Goal: Information Seeking & Learning: Learn about a topic

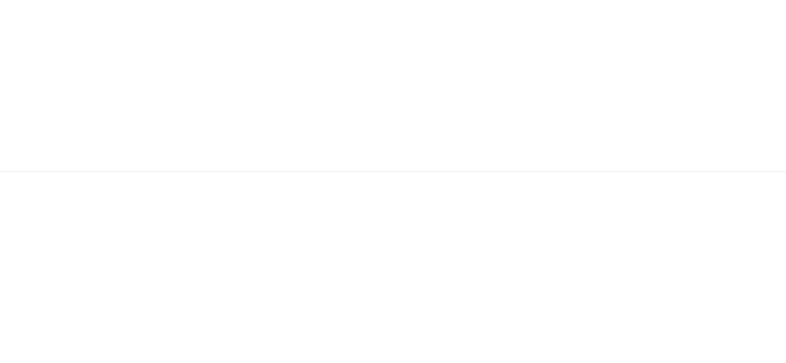
scroll to position [2214, 0]
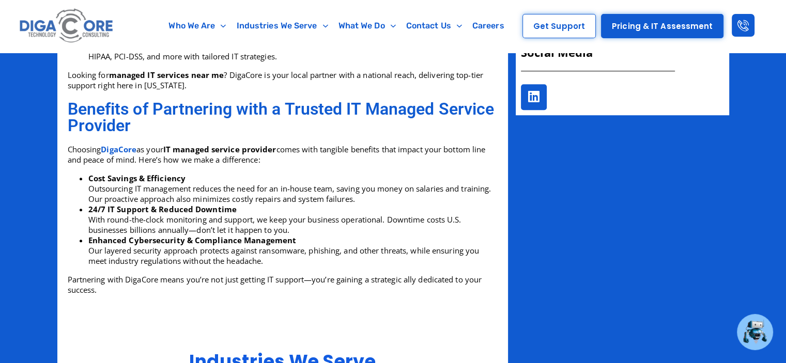
scroll to position [826, 0]
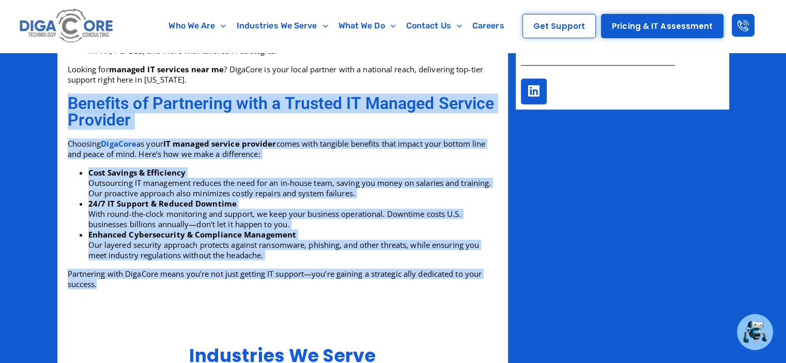
drag, startPoint x: 69, startPoint y: 99, endPoint x: 400, endPoint y: 288, distance: 380.6
click at [400, 288] on div "Benefits of Partnering with a Trusted IT Managed Service Provider Choosing Diga…" at bounding box center [283, 192] width 430 height 205
copy div "Benefits of Partnering with a Trusted IT Managed Service Provider Choosing Diga…"
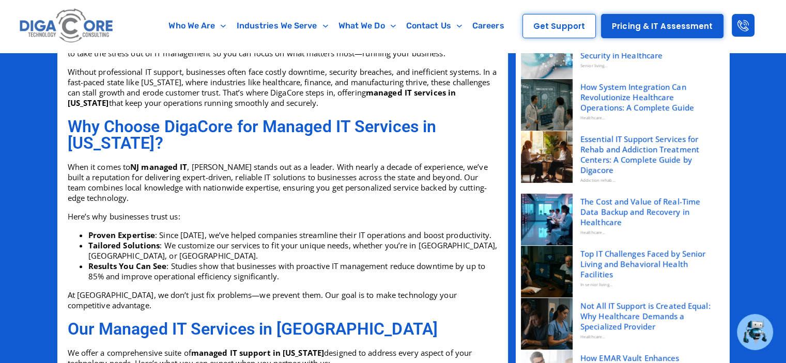
scroll to position [310, 0]
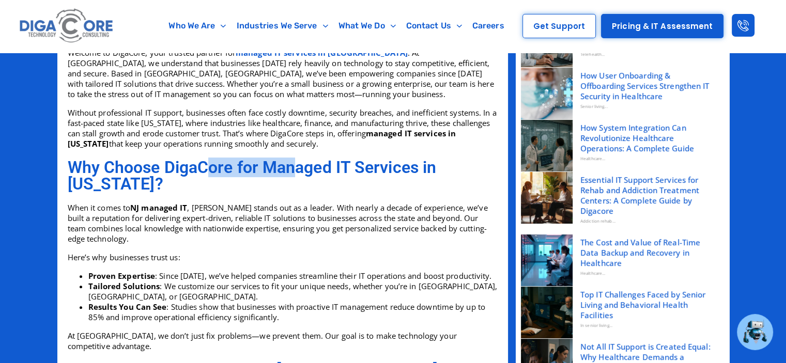
drag, startPoint x: 207, startPoint y: 170, endPoint x: 331, endPoint y: 177, distance: 124.8
click at [323, 177] on h2 "Why Choose DigaCore for Managed IT Services in [US_STATE]?" at bounding box center [283, 175] width 430 height 33
click at [332, 177] on h2 "Why Choose DigaCore for Managed IT Services in [US_STATE]?" at bounding box center [283, 175] width 430 height 33
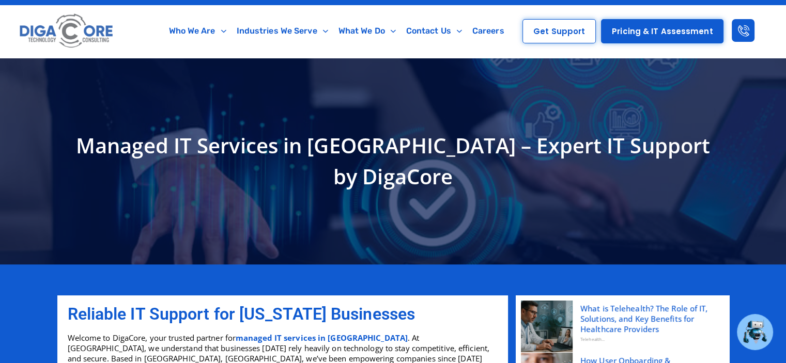
scroll to position [0, 0]
